Goal: Task Accomplishment & Management: Complete application form

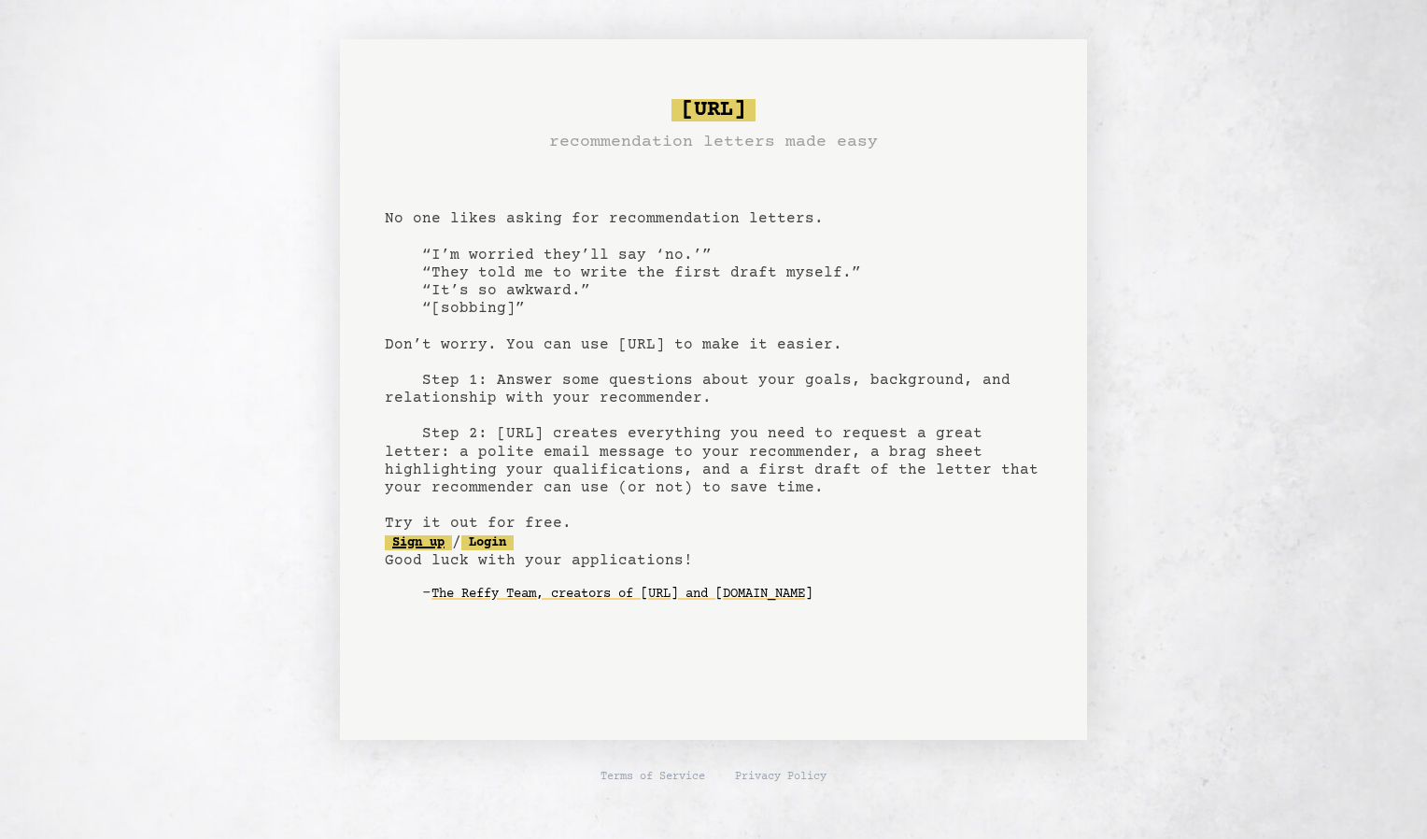
click at [430, 543] on link "Sign up" at bounding box center [418, 542] width 67 height 15
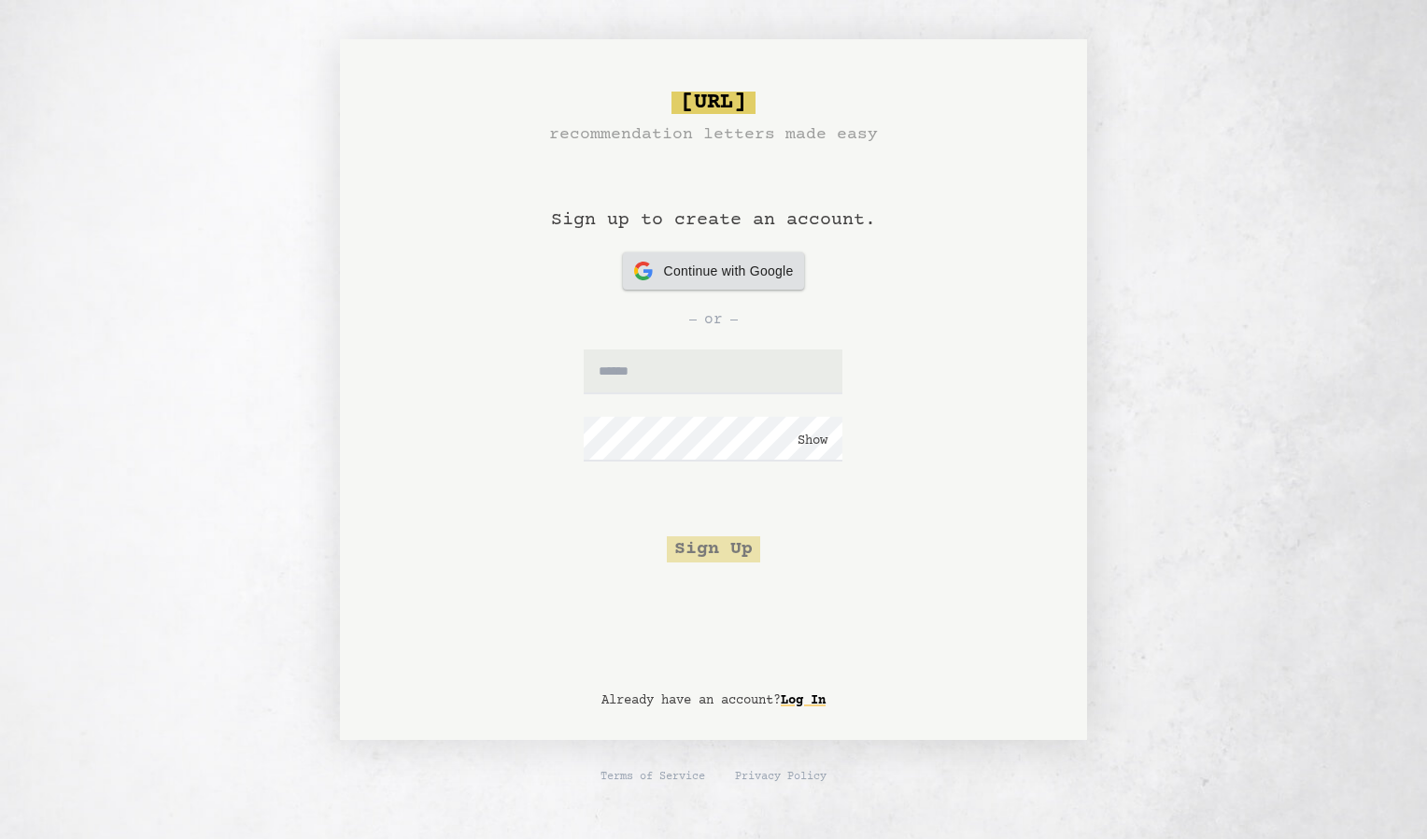
click at [735, 276] on span "Continue with Google" at bounding box center [729, 272] width 130 height 20
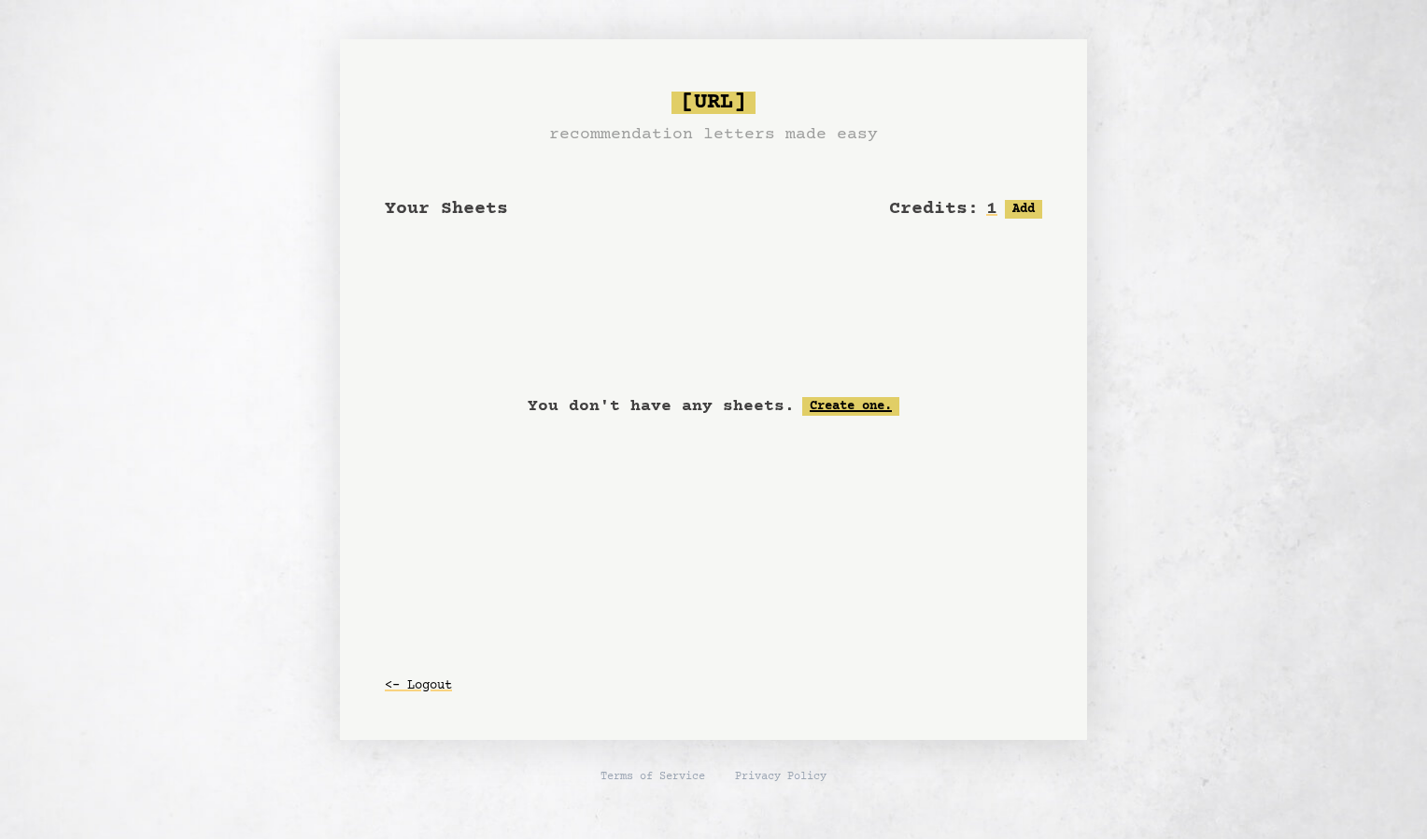
click at [813, 407] on link "Create one." at bounding box center [850, 406] width 97 height 19
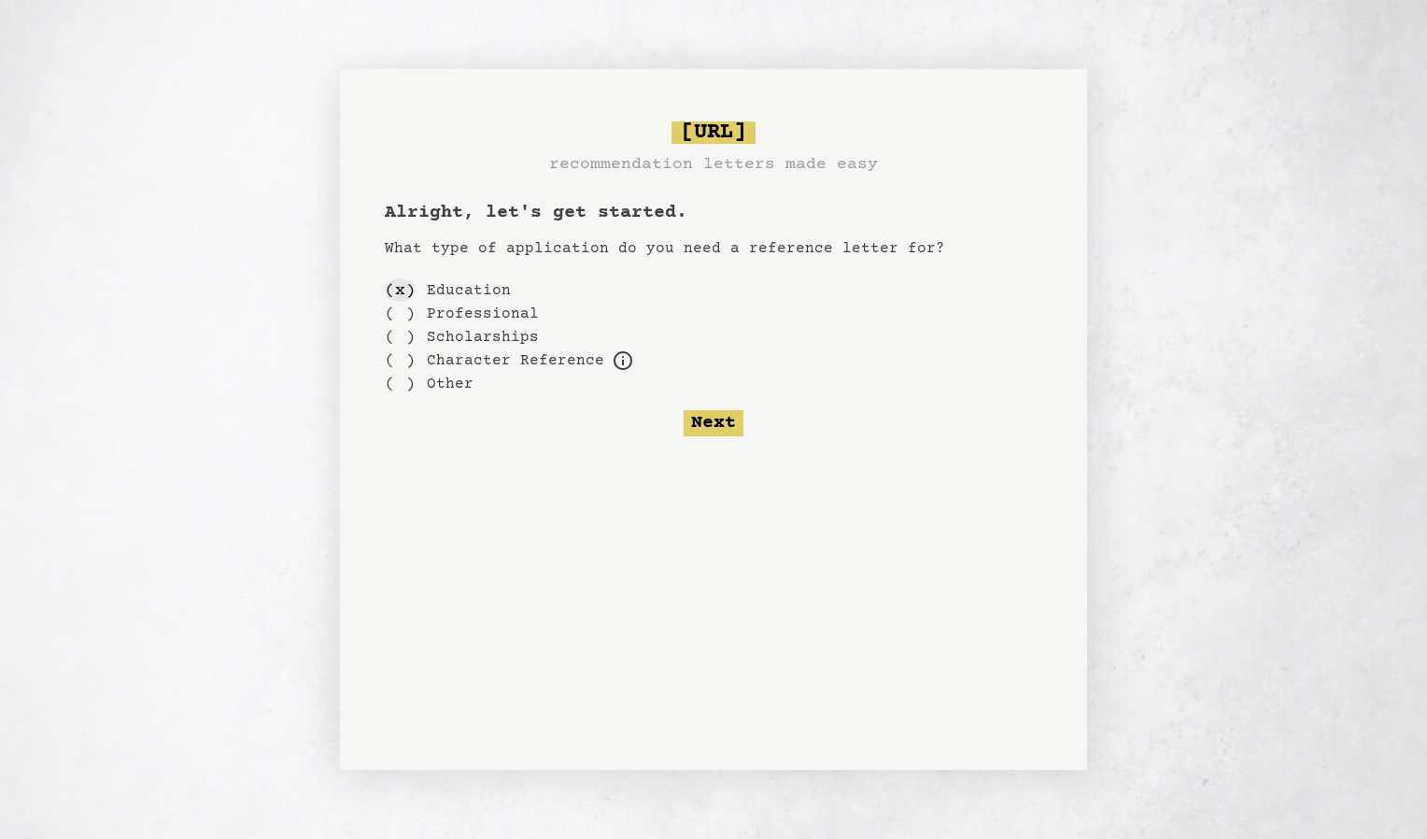
click at [402, 289] on div "( x )" at bounding box center [400, 289] width 31 height 23
click at [412, 315] on div "( )" at bounding box center [400, 313] width 31 height 23
click at [401, 286] on div "( )" at bounding box center [400, 289] width 31 height 23
click at [448, 388] on label "Other" at bounding box center [450, 384] width 47 height 22
click at [446, 384] on label "Other" at bounding box center [450, 384] width 47 height 22
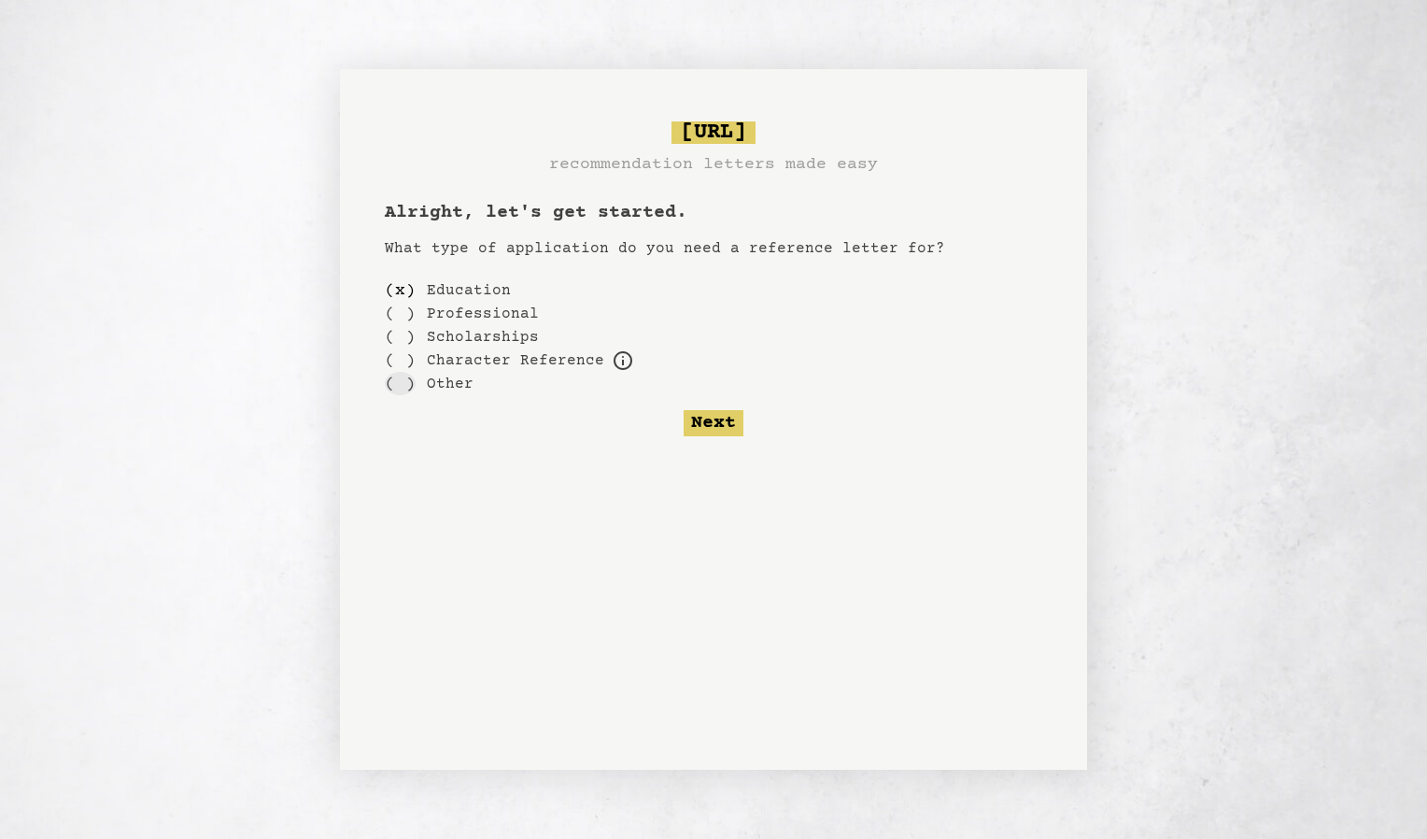
click at [397, 388] on div "( )" at bounding box center [400, 383] width 31 height 23
click at [695, 421] on button "Next" at bounding box center [714, 423] width 60 height 26
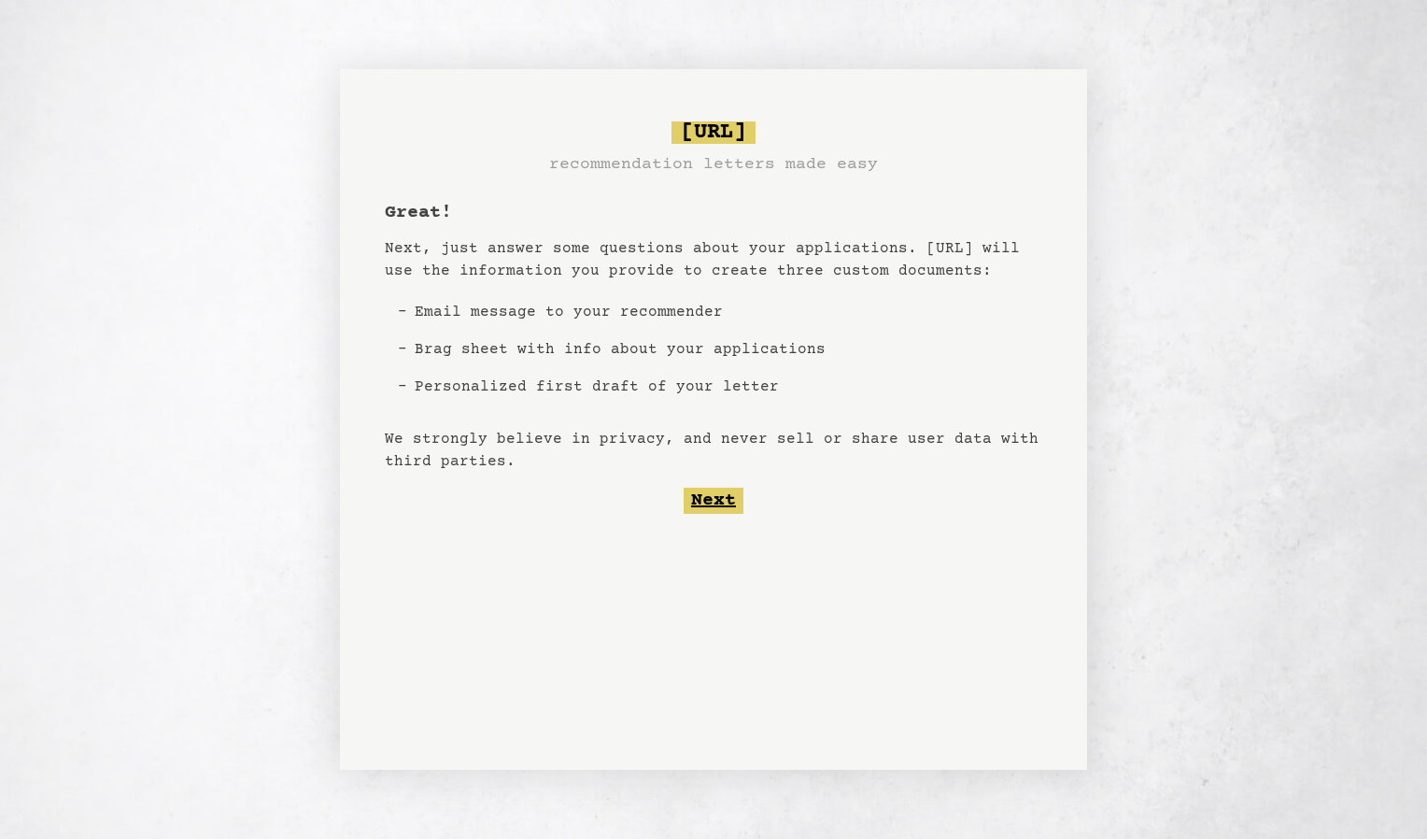
click at [711, 499] on button "Next" at bounding box center [714, 501] width 60 height 26
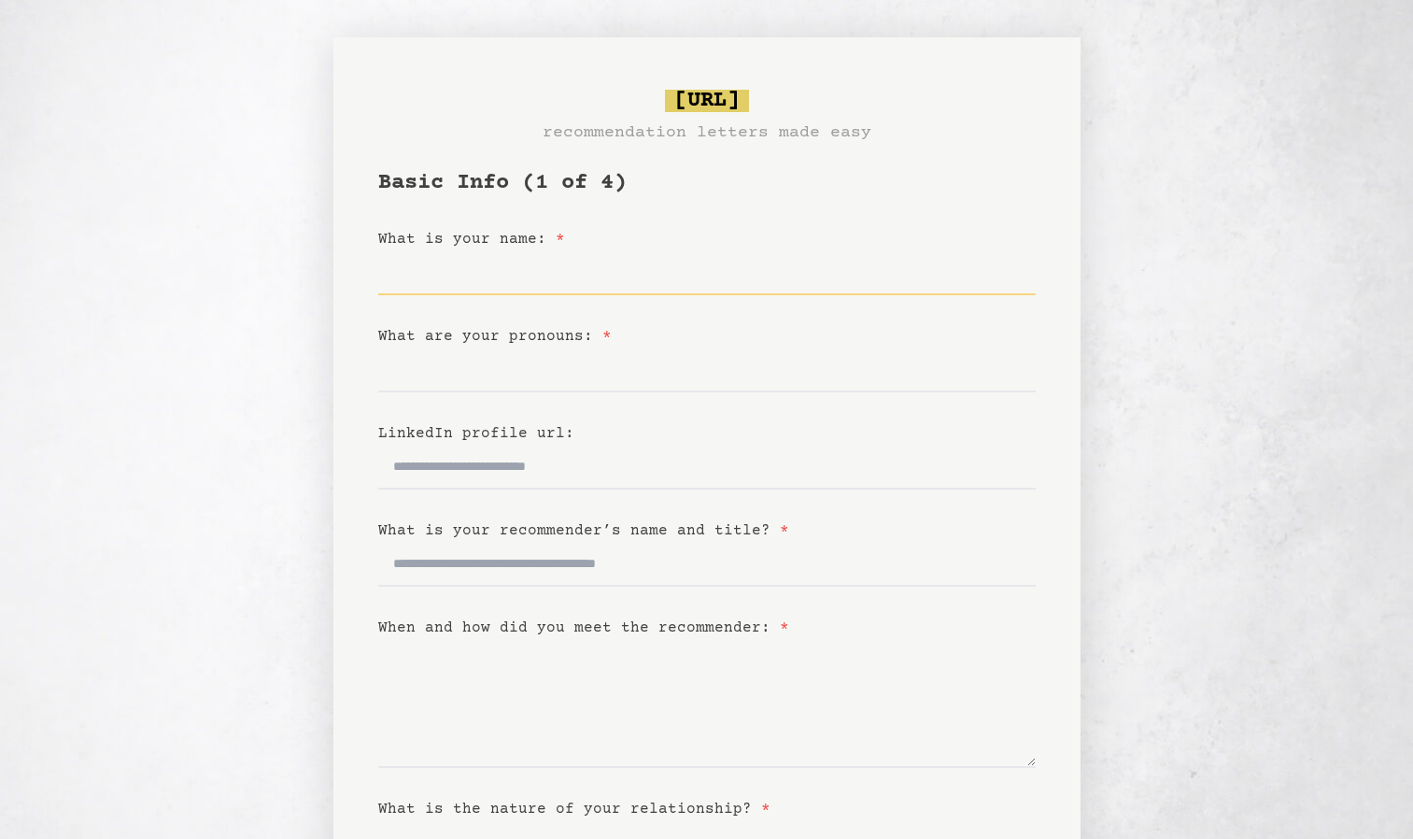
click at [480, 283] on input "What is your name: *" at bounding box center [707, 272] width 658 height 45
type input "*"
type input "**********"
click at [417, 387] on input "What are your pronouns: *" at bounding box center [707, 369] width 658 height 45
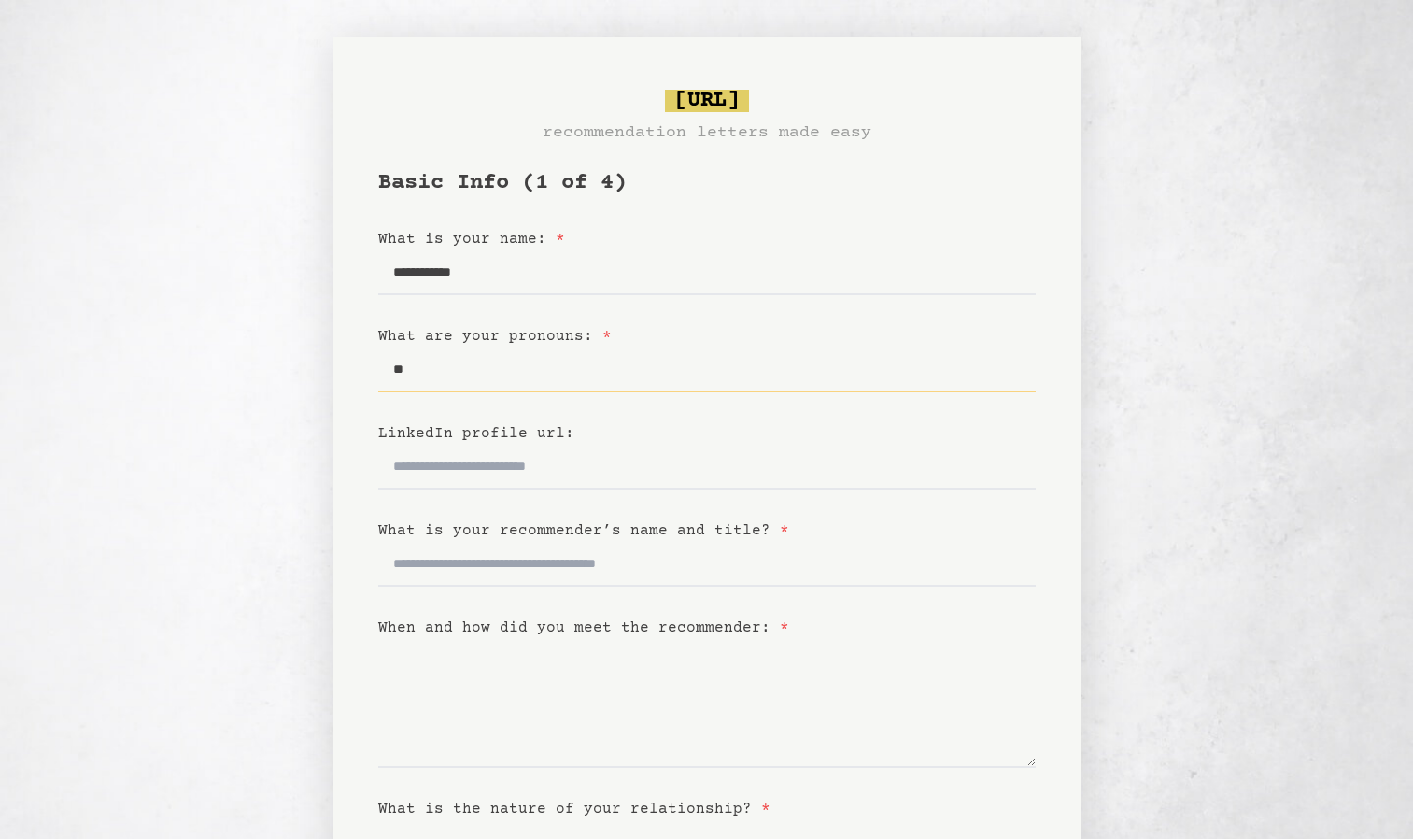
type input "*"
type input "******"
click at [449, 482] on input "LinkedIn profile url:" at bounding box center [707, 467] width 658 height 45
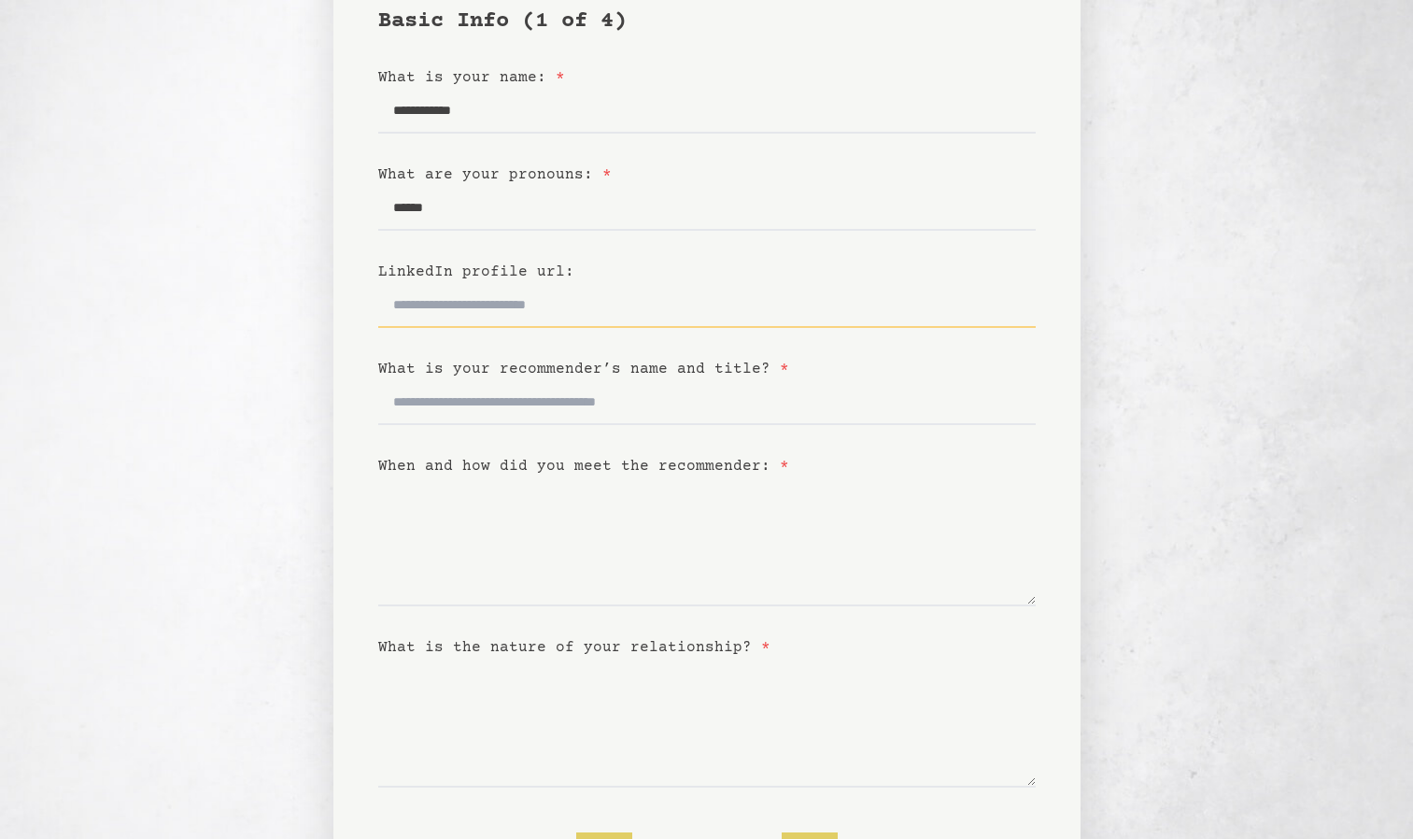
scroll to position [163, 0]
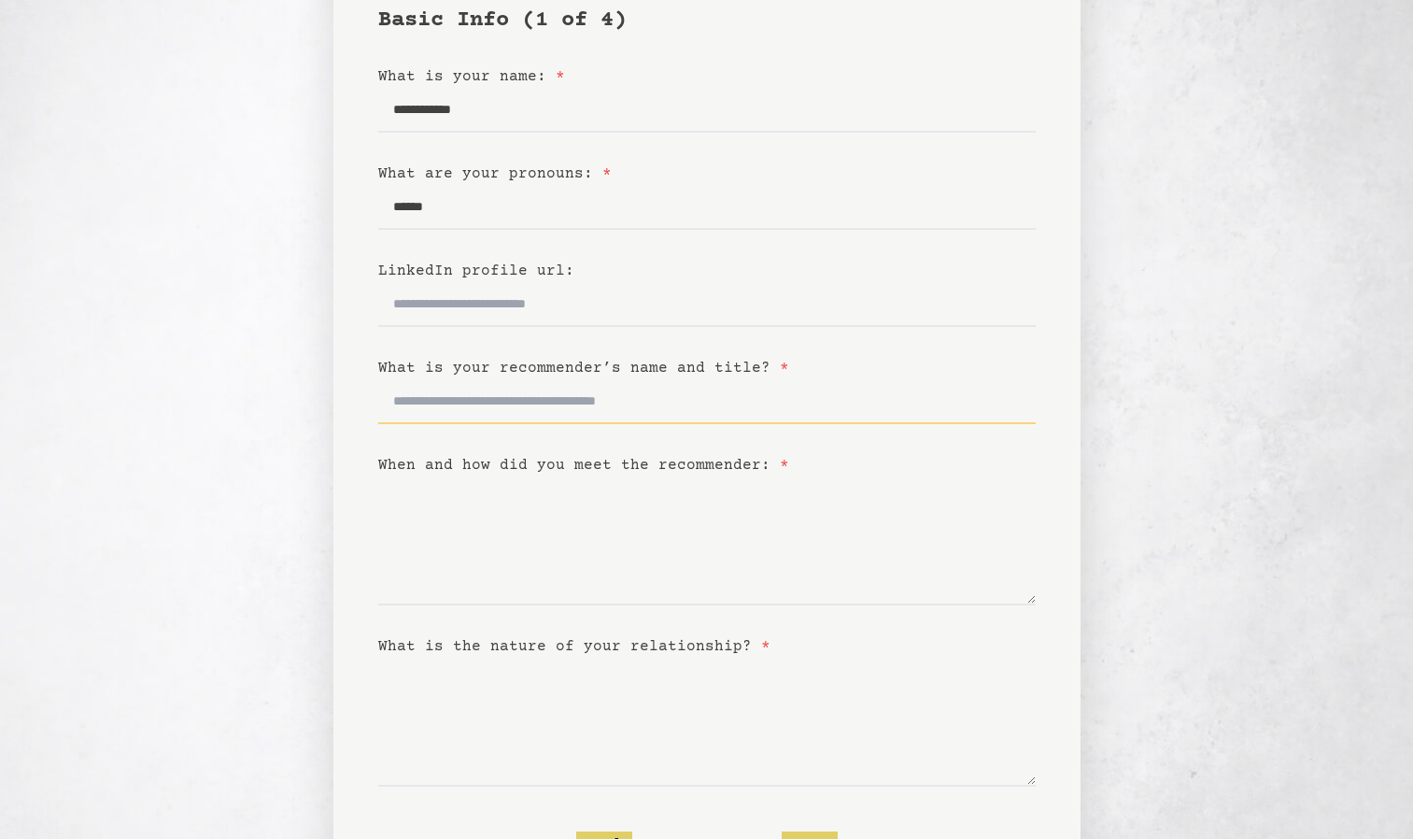
click at [572, 404] on input "What is your recommender’s name and title? *" at bounding box center [707, 401] width 658 height 45
